Goal: Information Seeking & Learning: Compare options

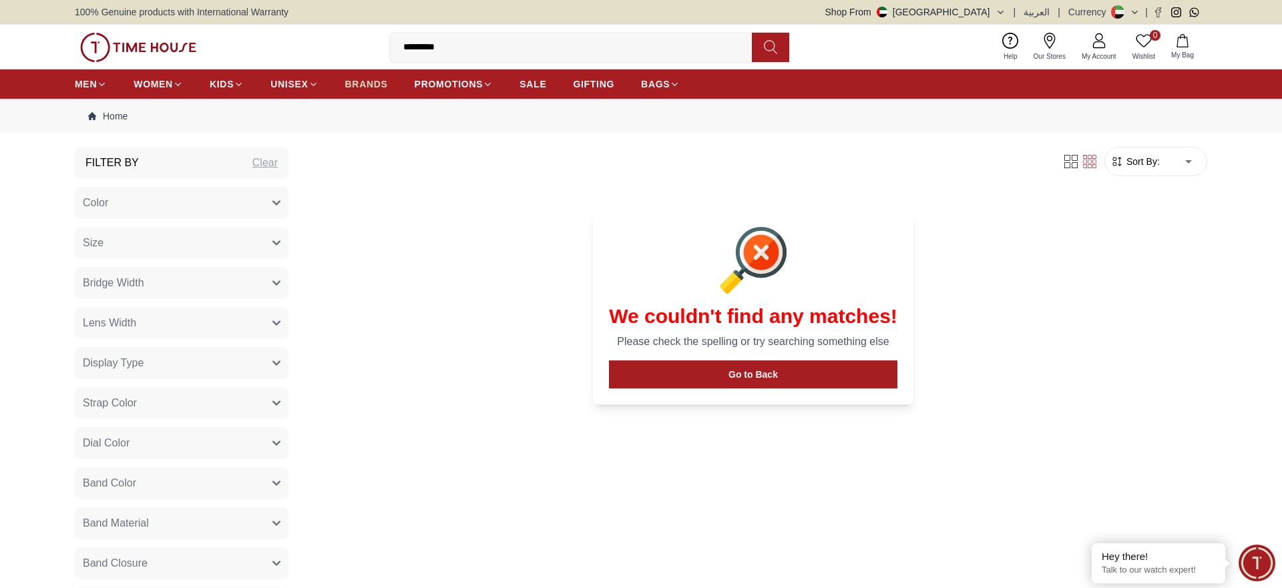
click at [360, 88] on span "BRANDS" at bounding box center [366, 83] width 43 height 13
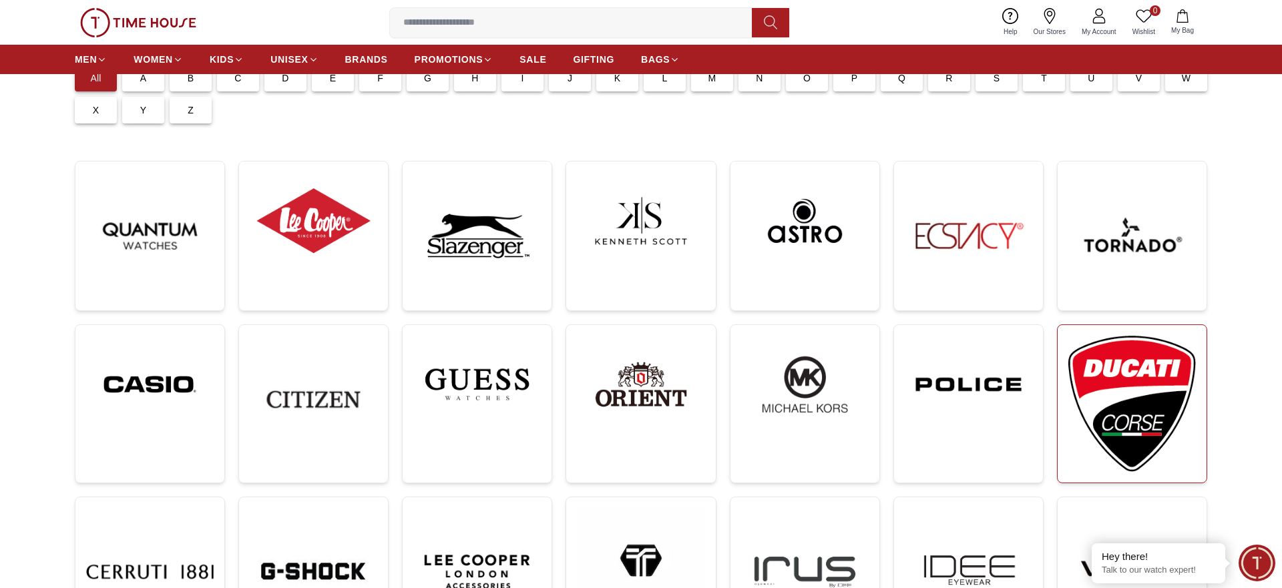
scroll to position [136, 0]
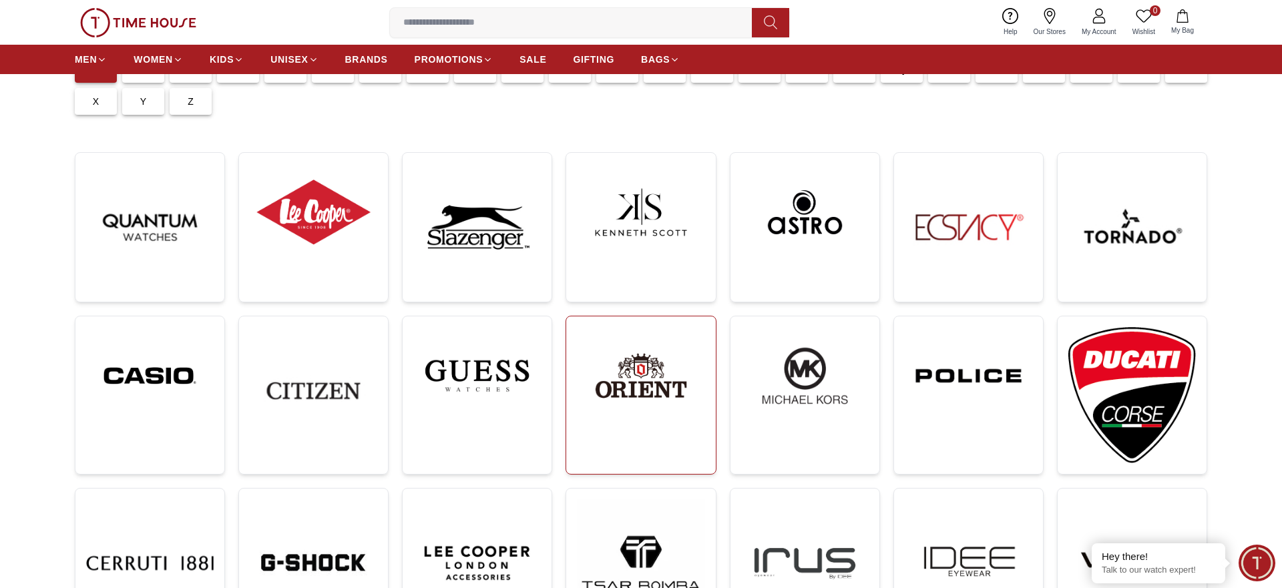
click at [713, 414] on link at bounding box center [641, 395] width 150 height 159
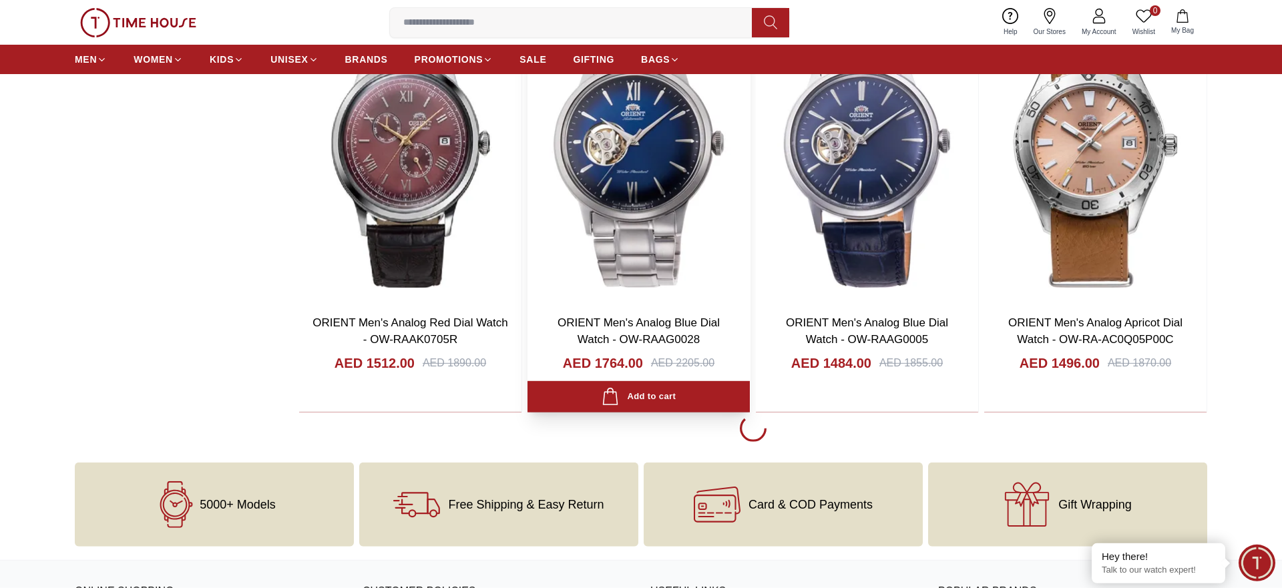
scroll to position [2385, 0]
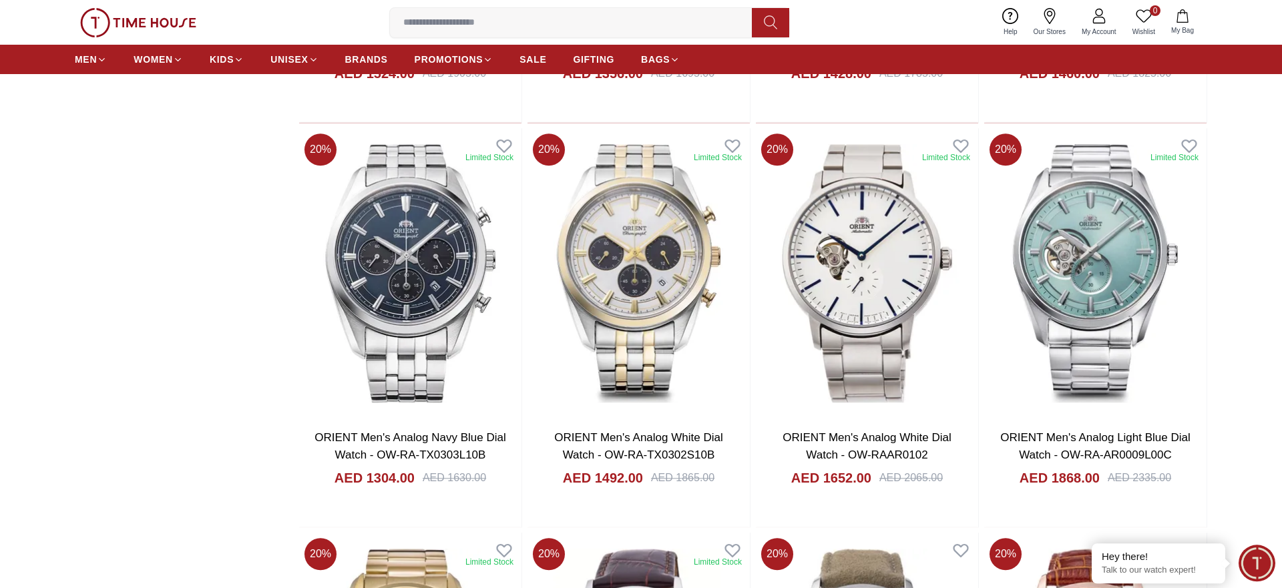
scroll to position [1363, 0]
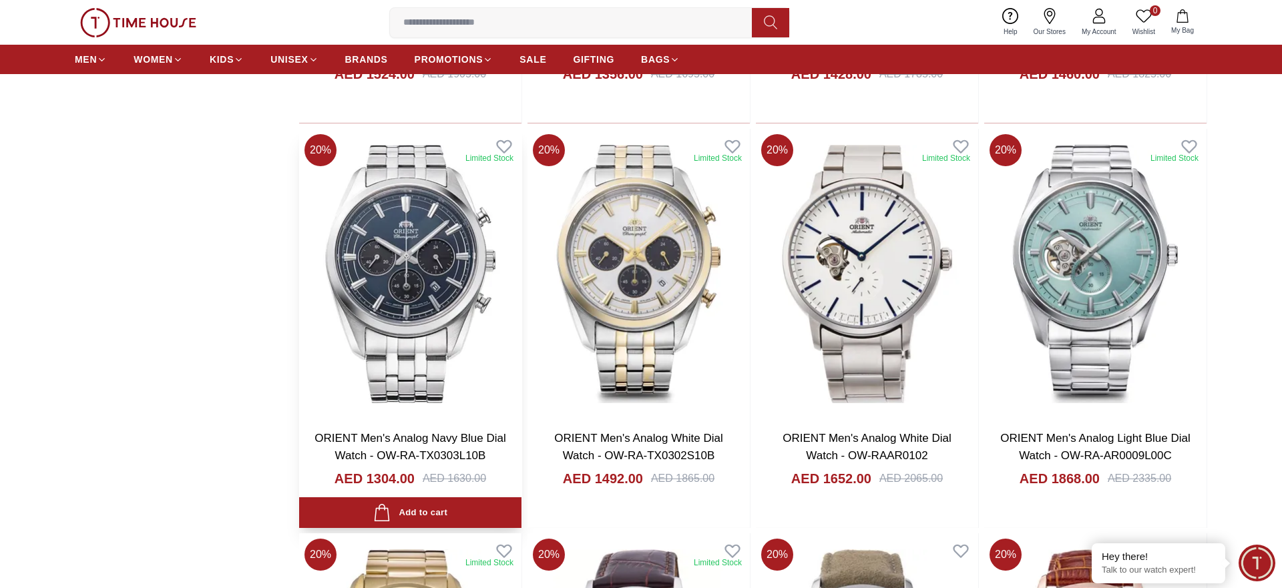
click at [397, 246] on img at bounding box center [410, 274] width 222 height 291
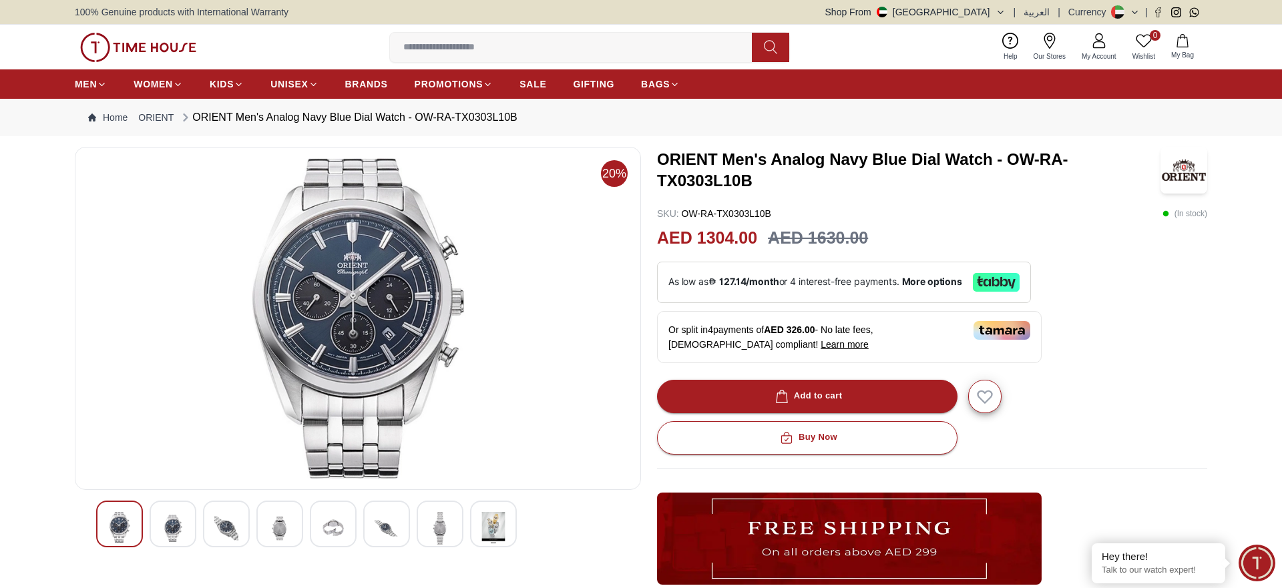
click at [332, 277] on img at bounding box center [358, 318] width 544 height 321
click at [178, 542] on img at bounding box center [173, 528] width 24 height 33
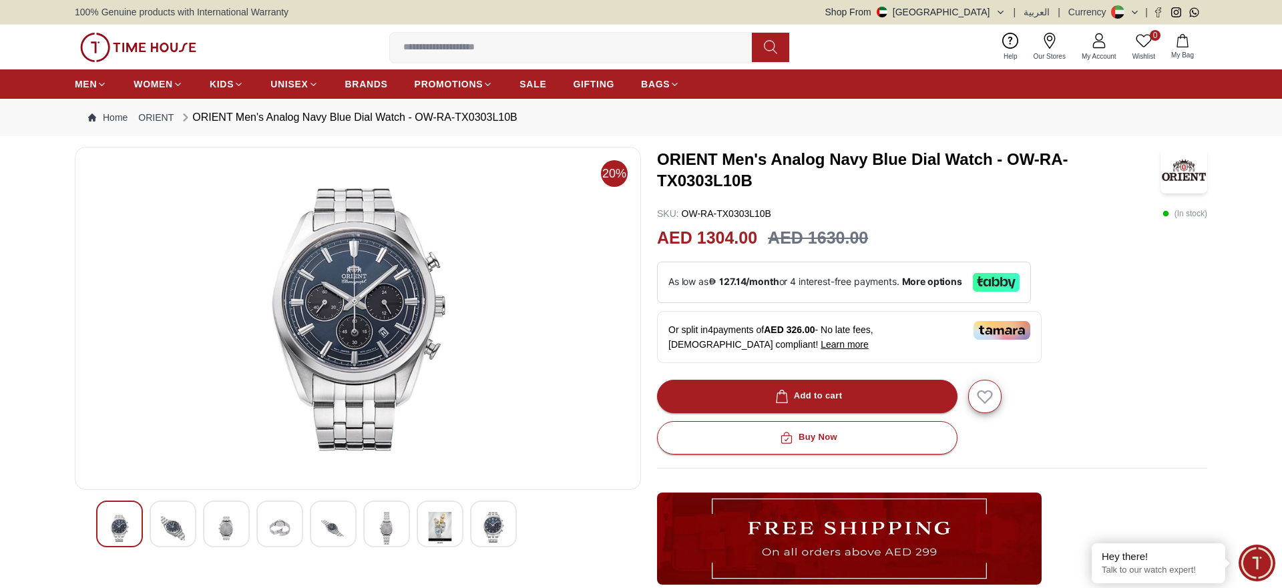
click at [125, 536] on img at bounding box center [120, 528] width 24 height 33
click at [180, 531] on img at bounding box center [173, 528] width 24 height 33
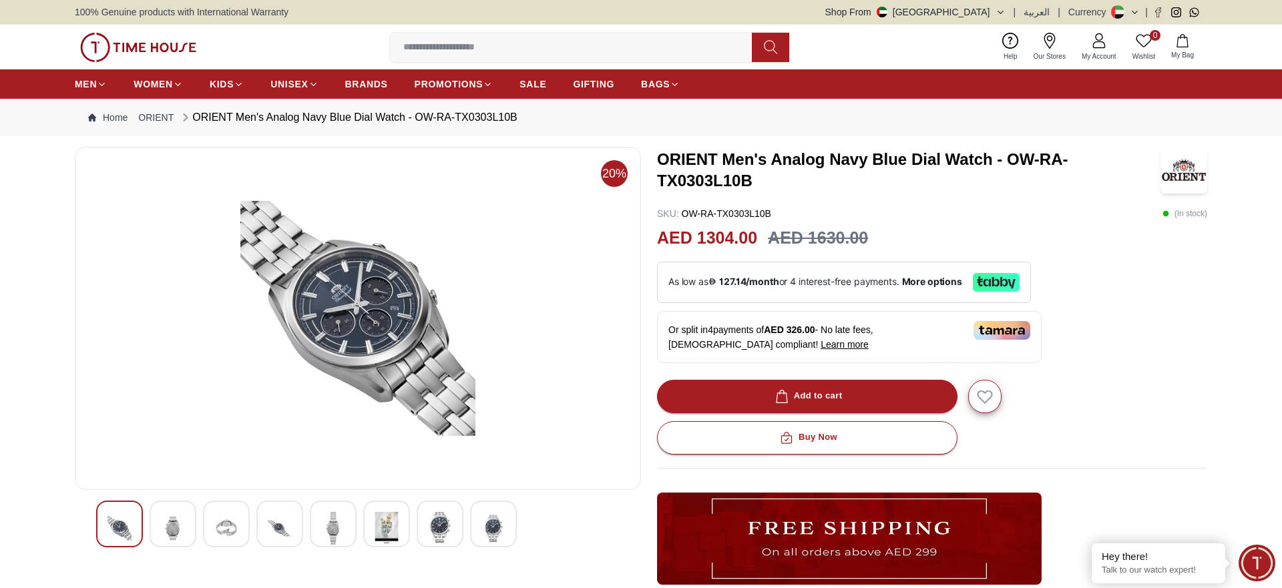
click at [114, 530] on img at bounding box center [120, 528] width 24 height 33
click at [115, 530] on img at bounding box center [120, 528] width 24 height 33
click at [282, 345] on img at bounding box center [358, 318] width 544 height 321
click at [115, 543] on img at bounding box center [120, 528] width 24 height 33
click at [141, 518] on div at bounding box center [119, 524] width 47 height 47
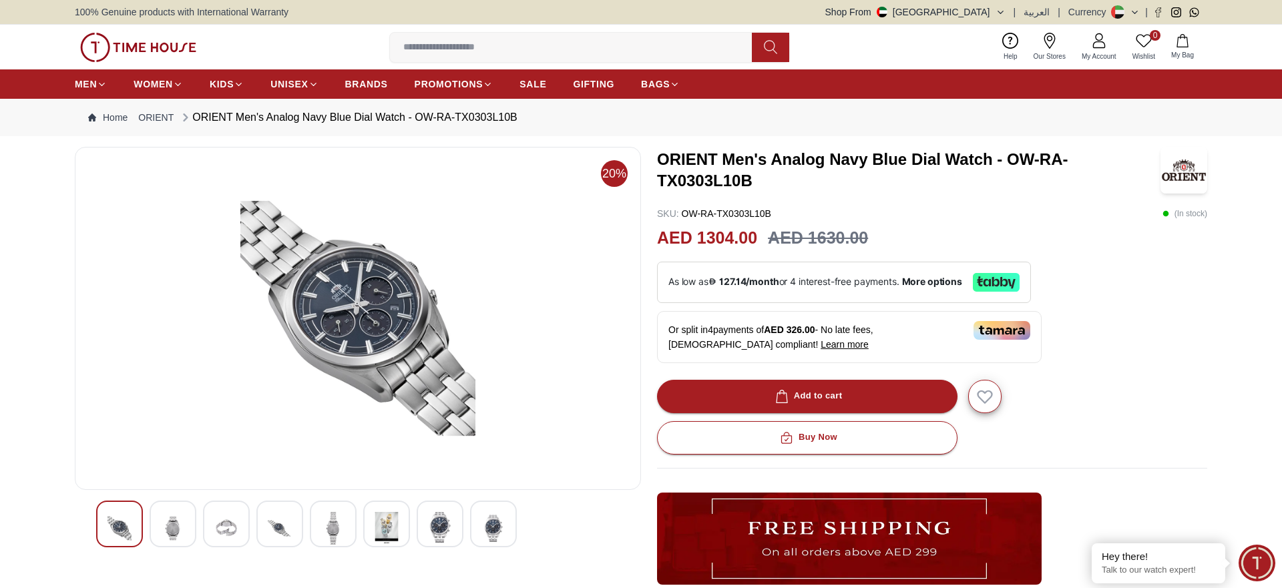
click at [470, 531] on div at bounding box center [493, 524] width 47 height 47
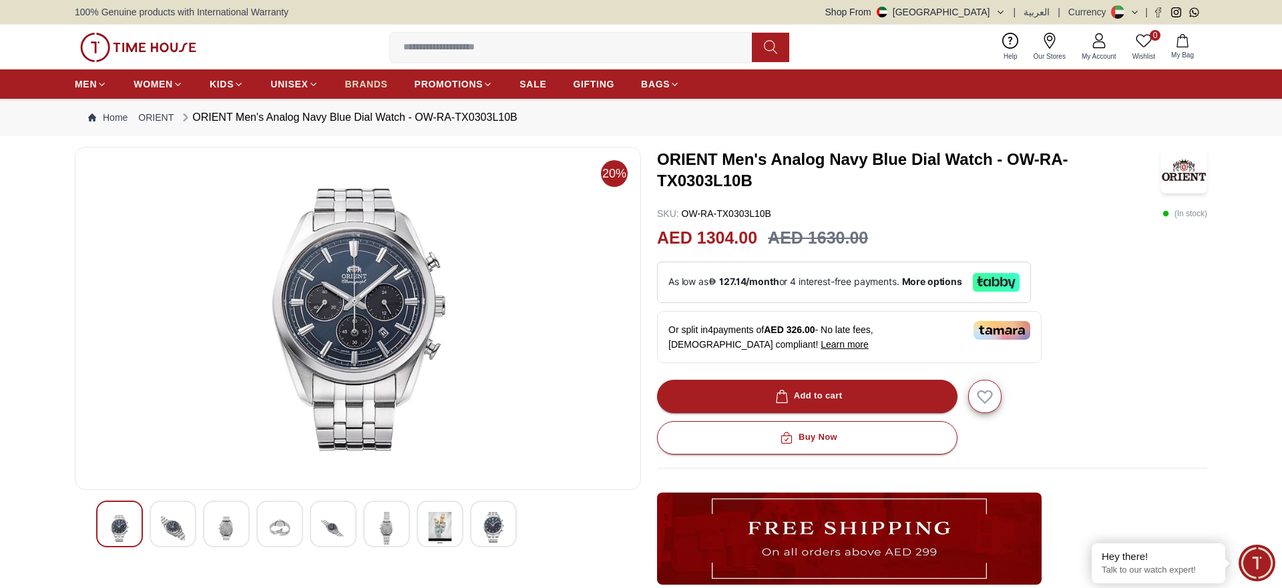
click at [370, 88] on span "BRANDS" at bounding box center [366, 83] width 43 height 13
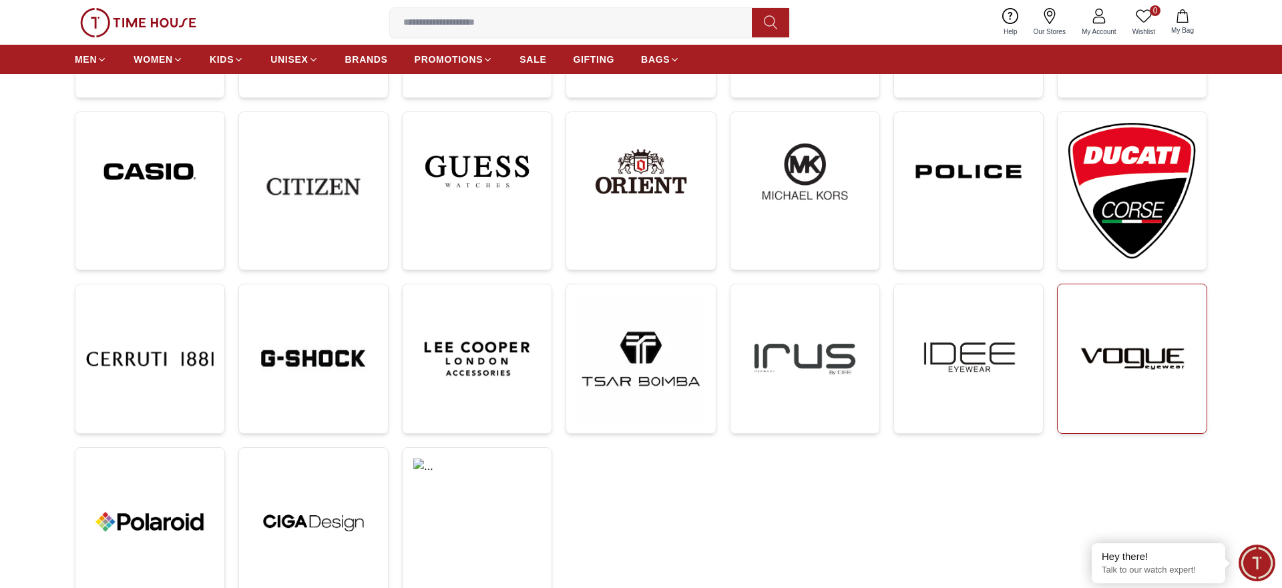
scroll to position [204, 0]
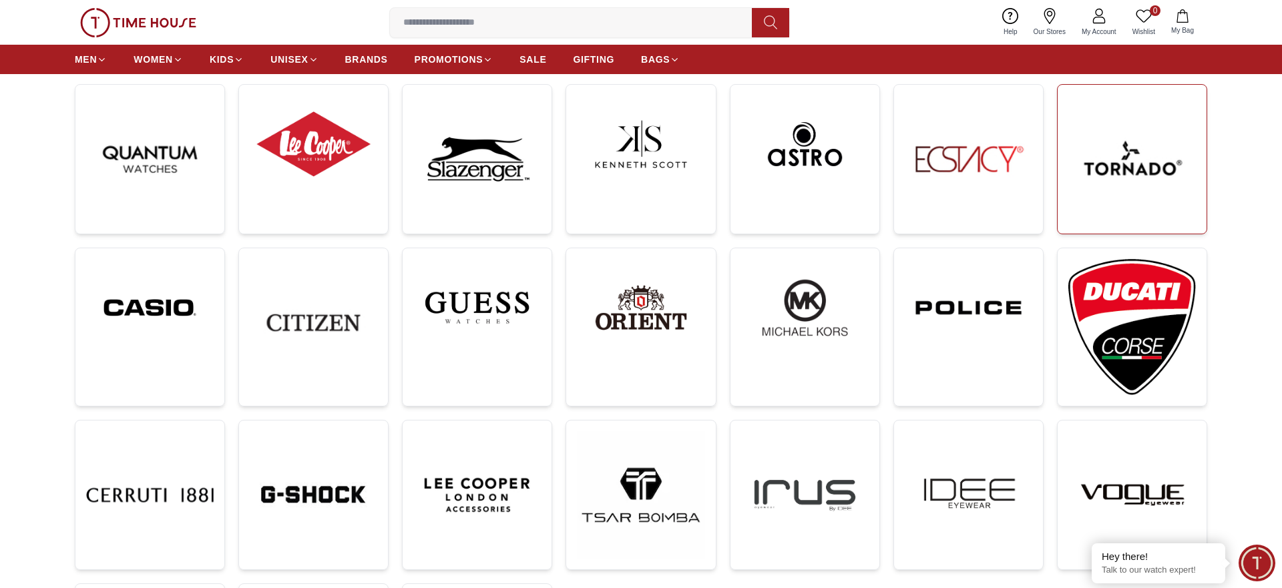
click at [1129, 158] on img at bounding box center [1133, 160] width 128 height 128
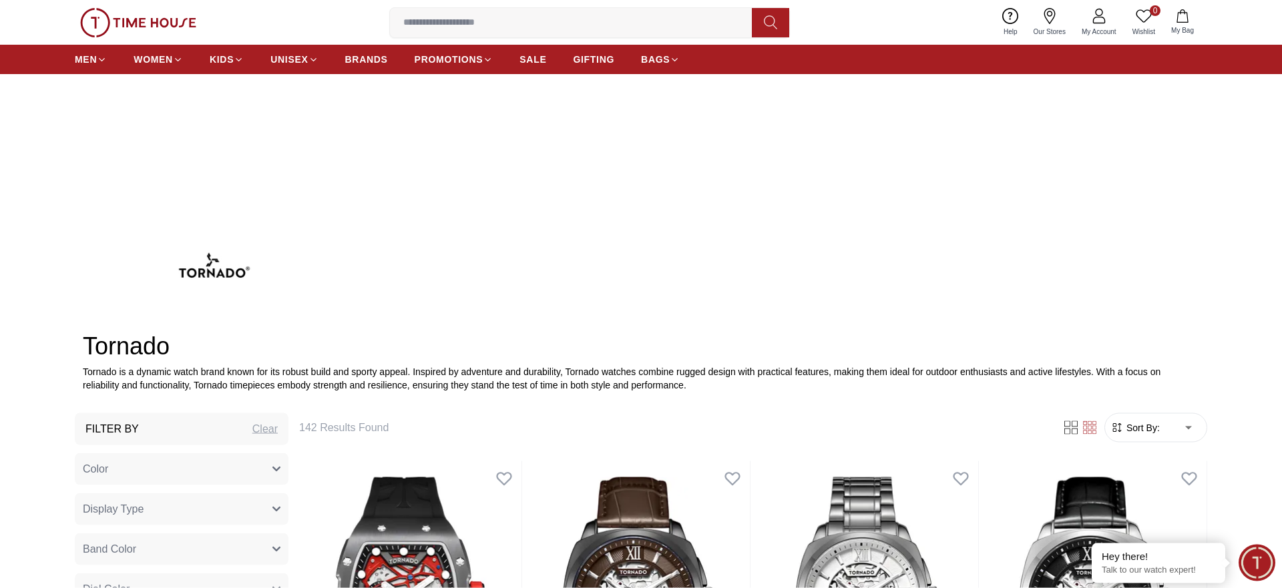
scroll to position [409, 0]
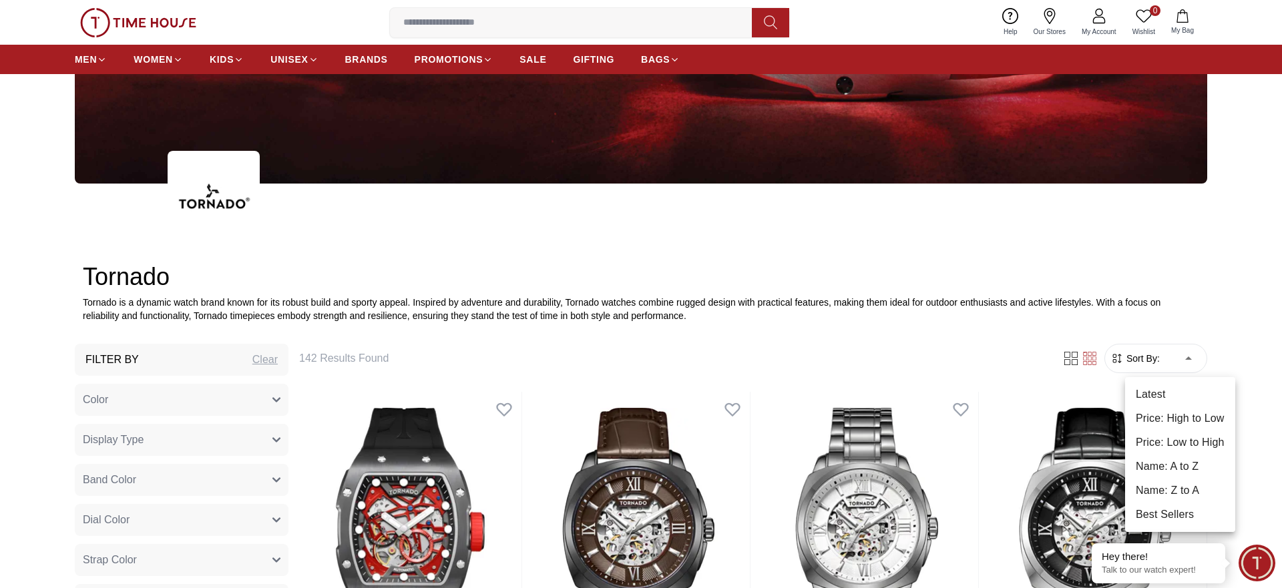
drag, startPoint x: 1192, startPoint y: 438, endPoint x: 1176, endPoint y: 430, distance: 17.3
click at [1189, 438] on li "Price: Low to High" at bounding box center [1180, 443] width 110 height 24
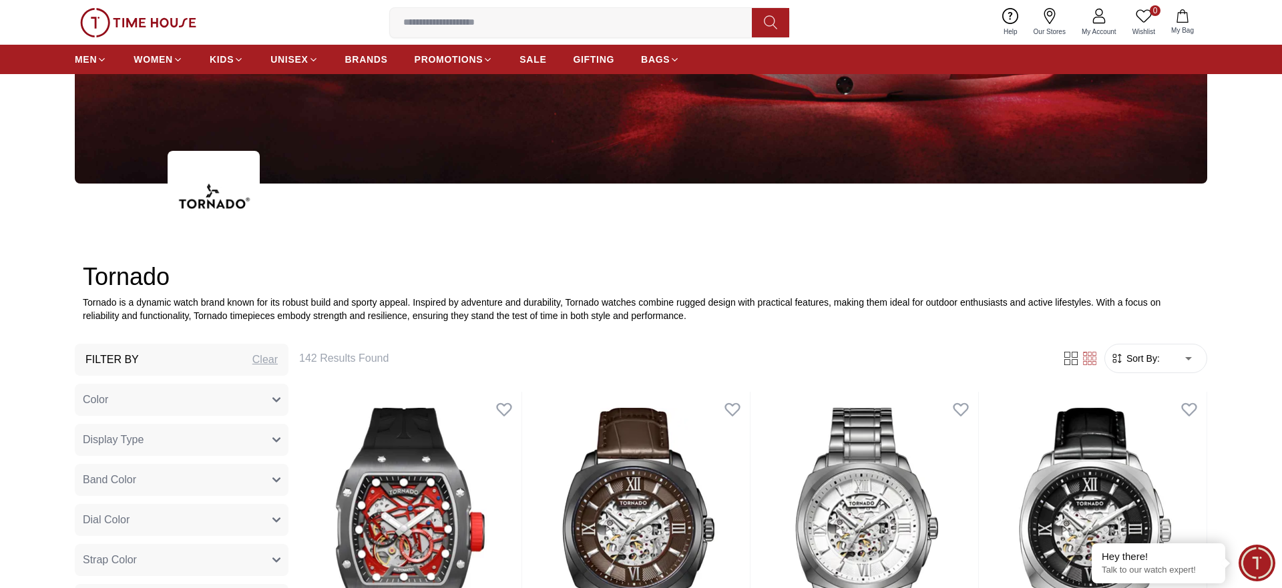
type input "*"
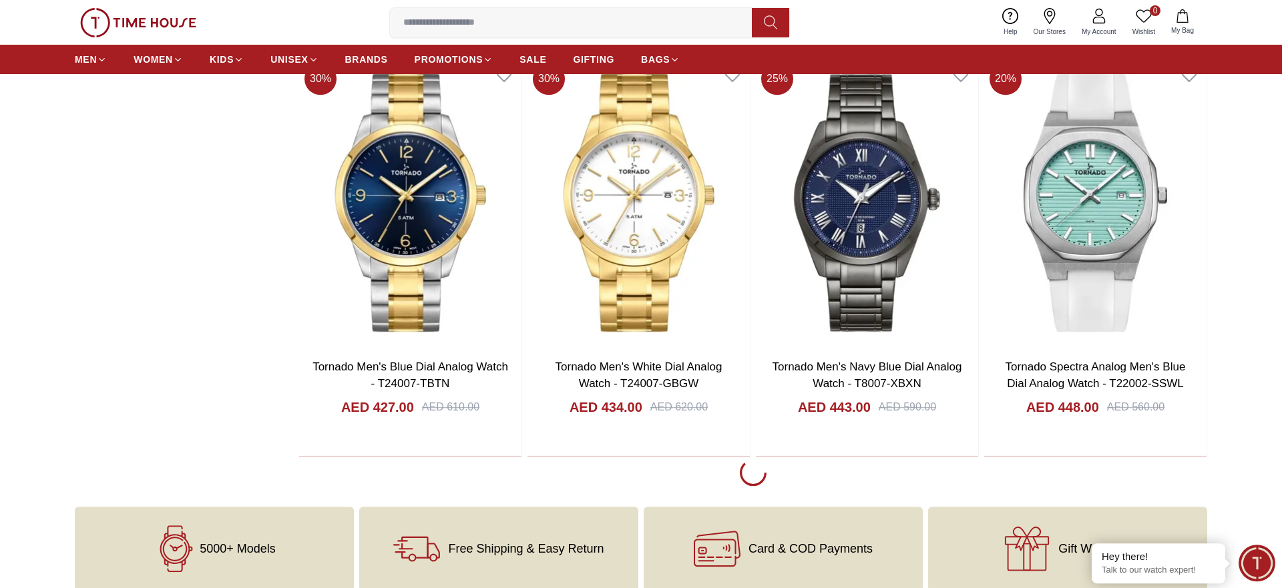
scroll to position [2385, 0]
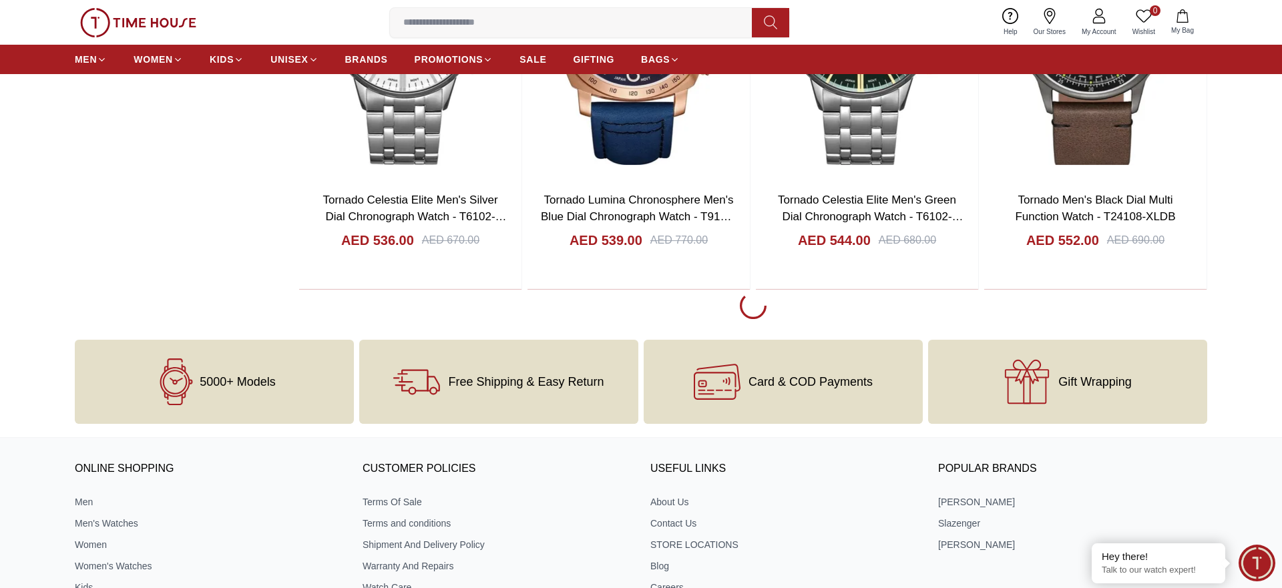
scroll to position [6609, 0]
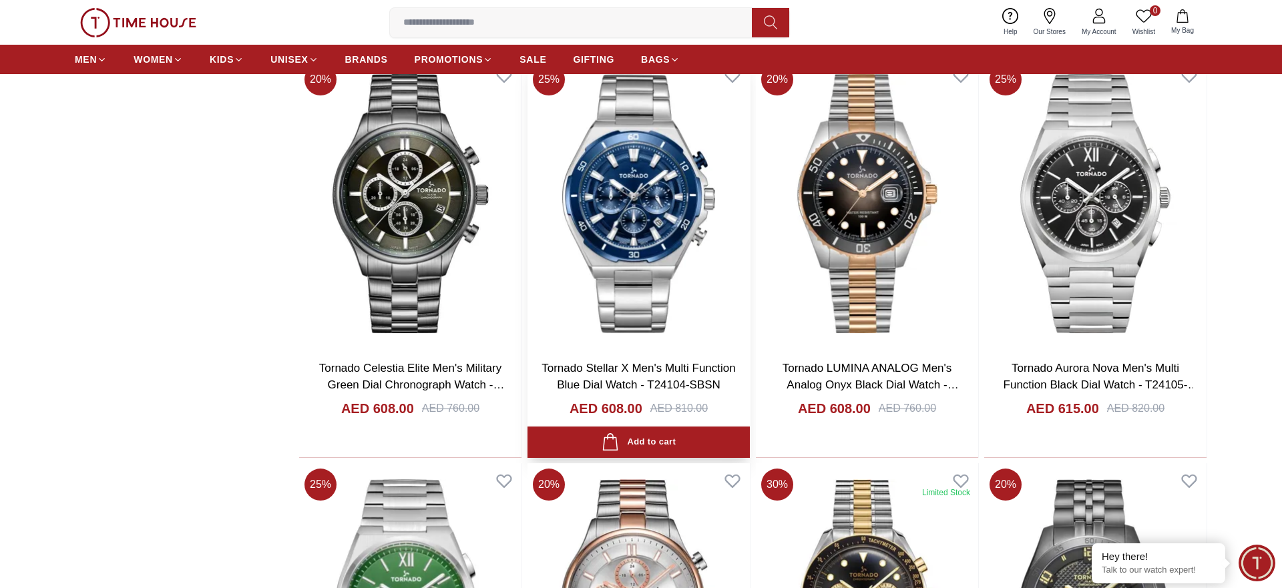
scroll to position [9197, 0]
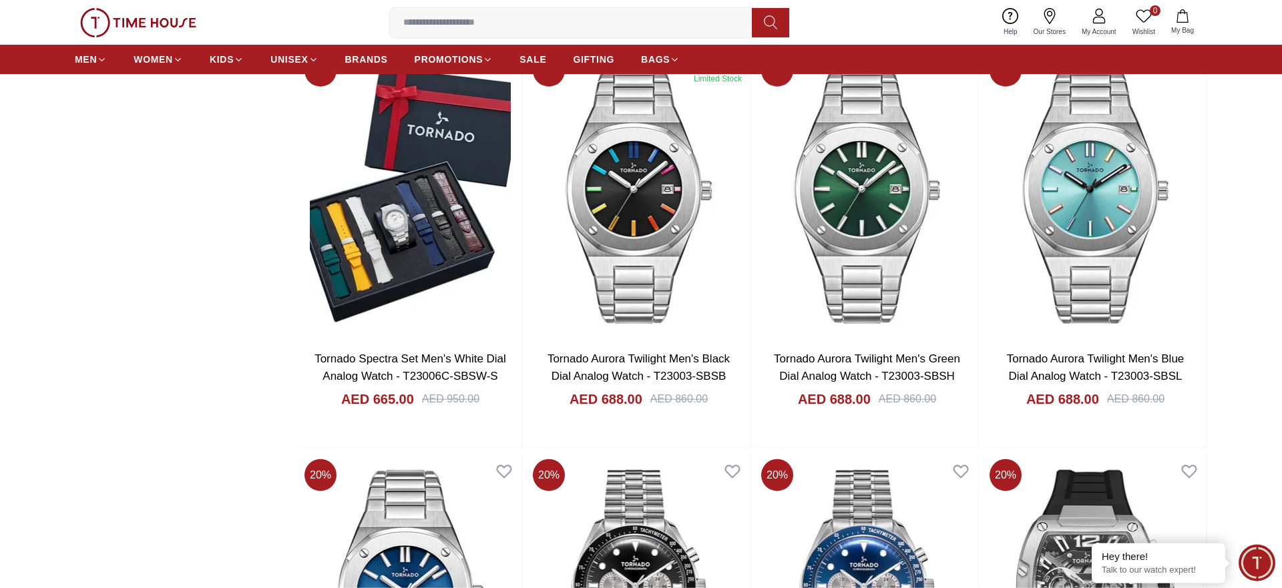
scroll to position [11120, 0]
